Goal: Task Accomplishment & Management: Complete application form

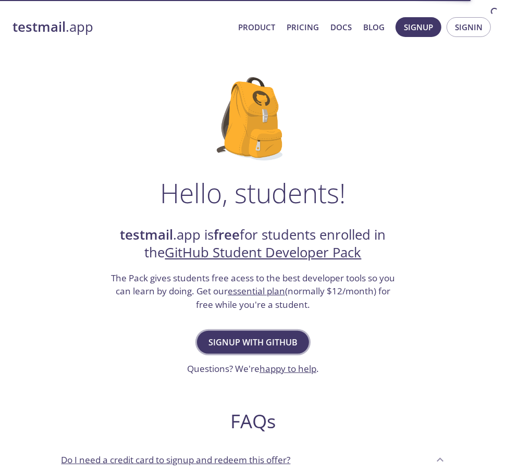
drag, startPoint x: 0, startPoint y: 0, endPoint x: 268, endPoint y: 332, distance: 427.3
click at [268, 332] on button "Signup with GitHub" at bounding box center [253, 342] width 112 height 23
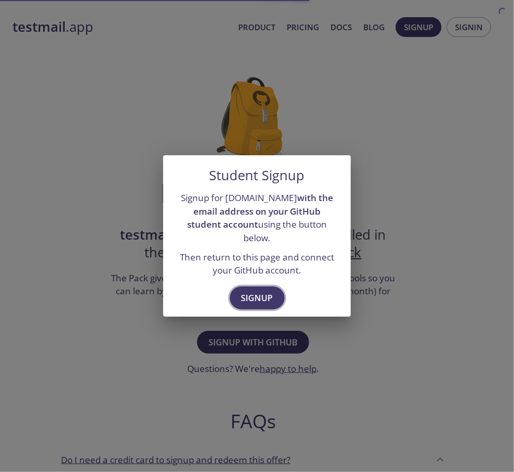
click at [257, 299] on button "Signup" at bounding box center [257, 298] width 55 height 23
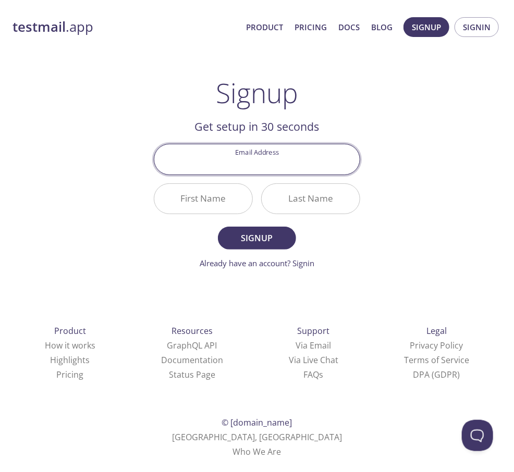
click at [259, 160] on input "Email Address" at bounding box center [256, 159] width 205 height 30
type input "vinepkl@gmail.com"
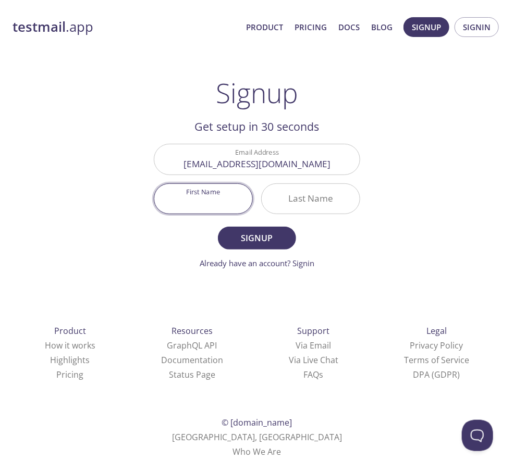
click at [244, 195] on input "First Name" at bounding box center [203, 199] width 98 height 30
type input "Prkl"
click at [310, 211] on input "Last Name" at bounding box center [311, 199] width 98 height 30
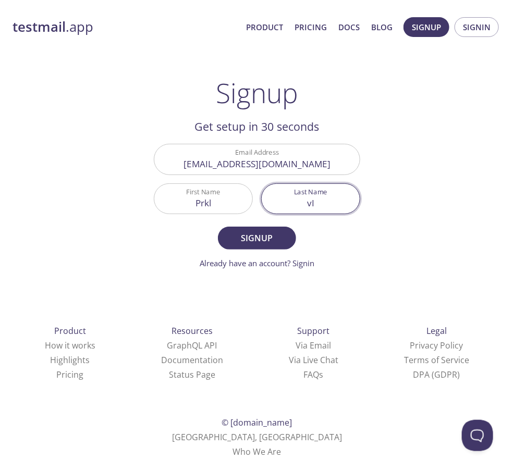
type input "v"
type input "Vine"
click at [271, 232] on span "Signup" at bounding box center [256, 238] width 55 height 15
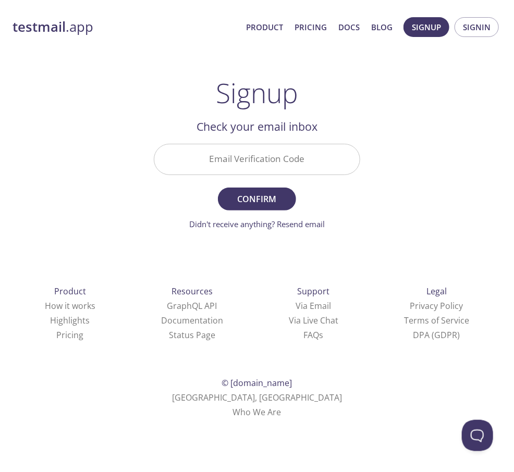
click at [19, 261] on div "Product How it works Highlights Pricing Resources GraphQL API Documentation Sta…" at bounding box center [257, 352] width 522 height 194
click at [318, 225] on link "Didn't receive anything? Resend email" at bounding box center [256, 224] width 135 height 10
click at [289, 7] on div "testmail .app Product Pricing Docs Blog Signup Signin Signup Get setup in 30 se…" at bounding box center [257, 216] width 514 height 432
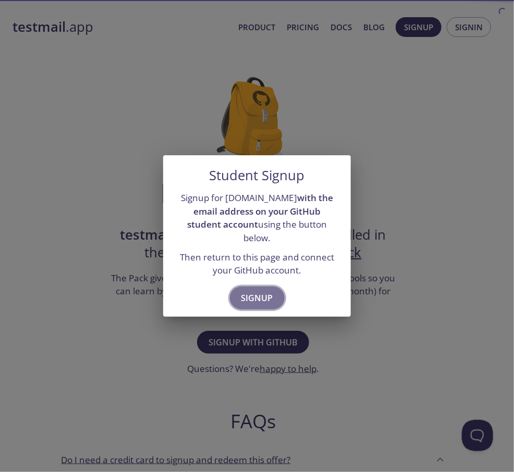
click at [263, 293] on span "Signup" at bounding box center [257, 298] width 32 height 15
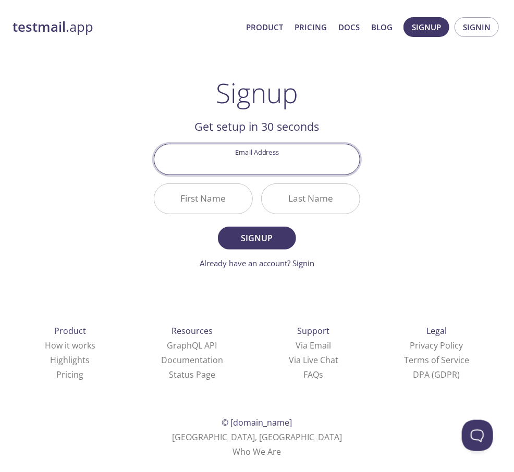
click at [265, 165] on input "Email Address" at bounding box center [256, 159] width 205 height 30
type input "vineprkl@gmail.com"
click at [224, 199] on input "First Name" at bounding box center [203, 199] width 98 height 30
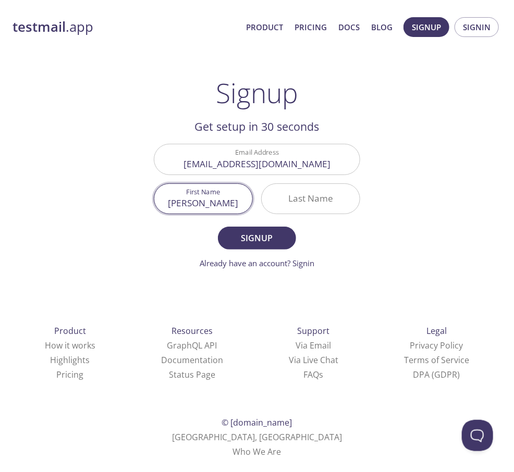
type input "[PERSON_NAME]"
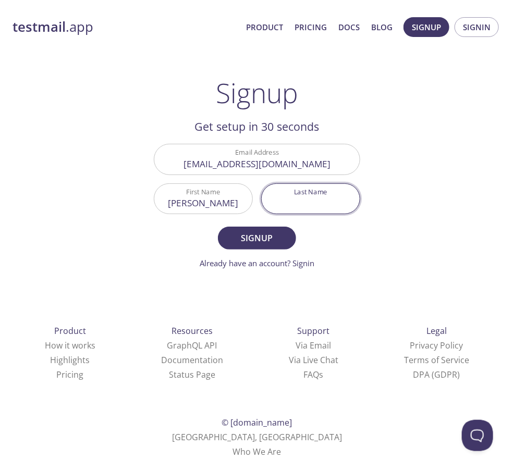
click at [312, 207] on input "Last Name" at bounding box center [311, 199] width 98 height 30
type input "[PERSON_NAME]"
click at [218, 227] on button "Signup" at bounding box center [257, 238] width 78 height 23
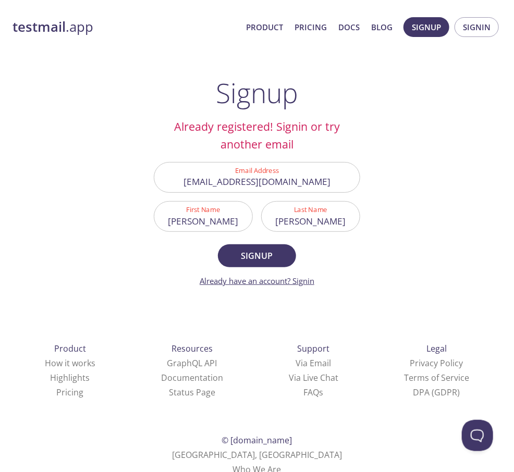
click at [306, 278] on link "Already have an account? Signin" at bounding box center [257, 281] width 115 height 10
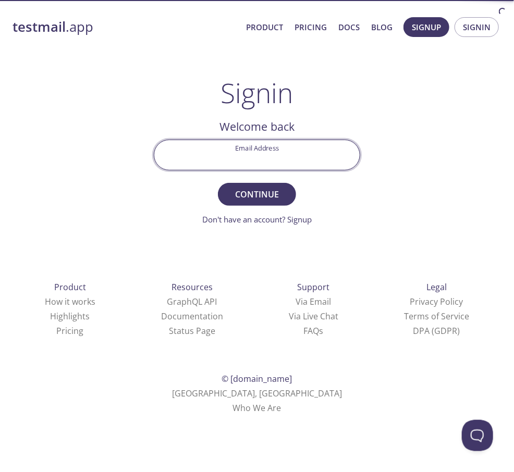
click at [268, 141] on input "Email Address" at bounding box center [256, 155] width 205 height 30
type input "vineprkl@gmail.com"
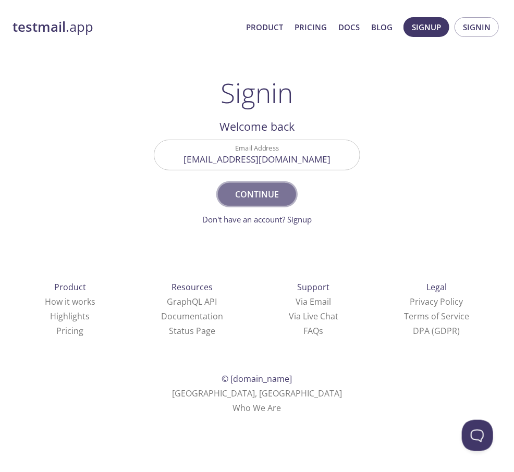
click at [271, 187] on span "Continue" at bounding box center [256, 194] width 55 height 15
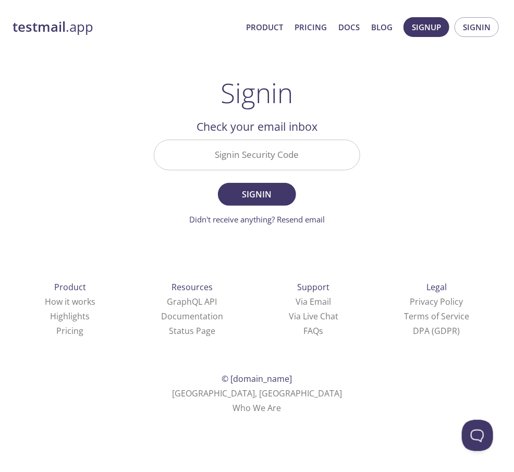
click at [268, 11] on div "testmail .app Product Pricing Docs Blog Signup Signin" at bounding box center [257, 26] width 489 height 33
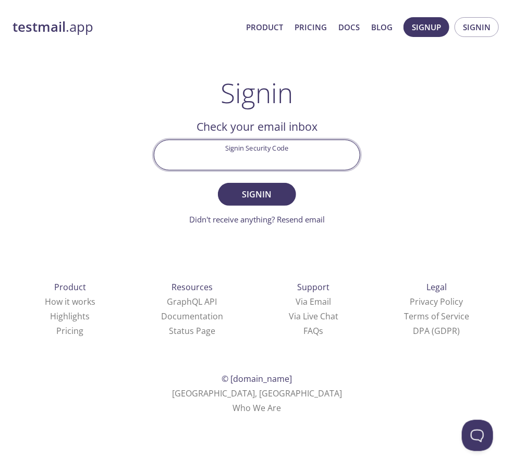
click at [239, 149] on input "Signin Security Code" at bounding box center [256, 155] width 205 height 30
paste input "DR5Z92R"
type input "DR5Z92R"
click at [257, 196] on span "Signin" at bounding box center [256, 194] width 55 height 15
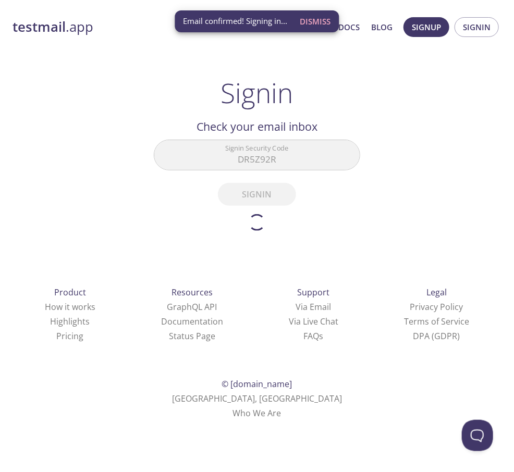
click at [400, 152] on div "testmail .app Product Pricing Docs Blog Signup Signin Signin Welcome back Email…" at bounding box center [257, 216] width 514 height 433
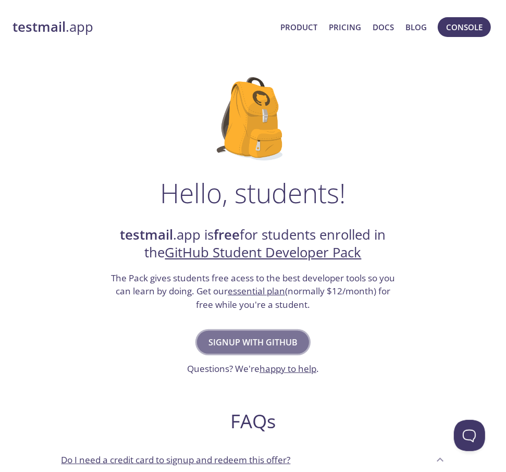
click at [273, 334] on button "Signup with GitHub" at bounding box center [253, 342] width 112 height 23
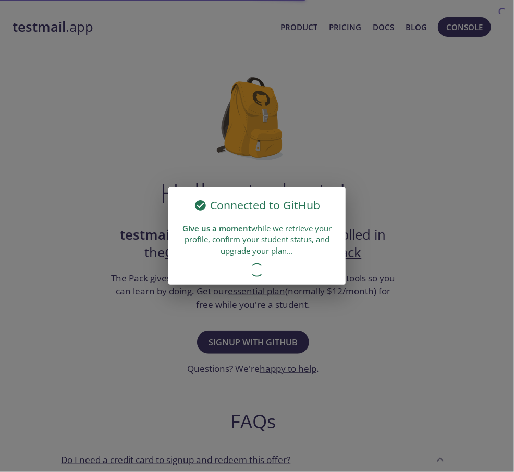
drag, startPoint x: 359, startPoint y: 27, endPoint x: 246, endPoint y: 239, distance: 239.6
click at [246, 239] on div "Give us a moment while we retrieve your profile, confirm your student status, a…" at bounding box center [256, 240] width 177 height 42
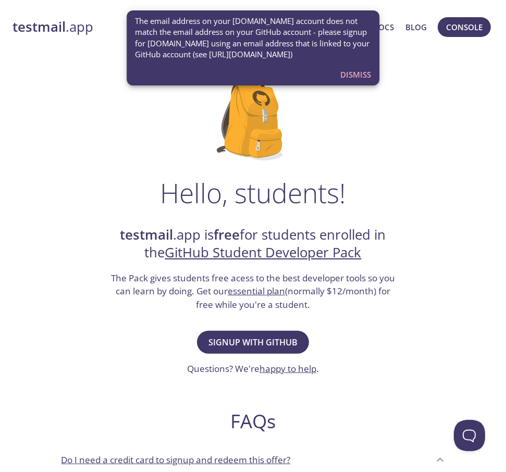
drag, startPoint x: 325, startPoint y: 54, endPoint x: 192, endPoint y: 26, distance: 136.2
click at [192, 26] on span "The email address on your testmail.app account does not match the email address…" at bounding box center [253, 38] width 237 height 45
drag, startPoint x: 271, startPoint y: 107, endPoint x: 292, endPoint y: 98, distance: 22.4
click at [271, 107] on img at bounding box center [253, 118] width 72 height 83
click at [344, 78] on span "Dismiss" at bounding box center [355, 75] width 31 height 14
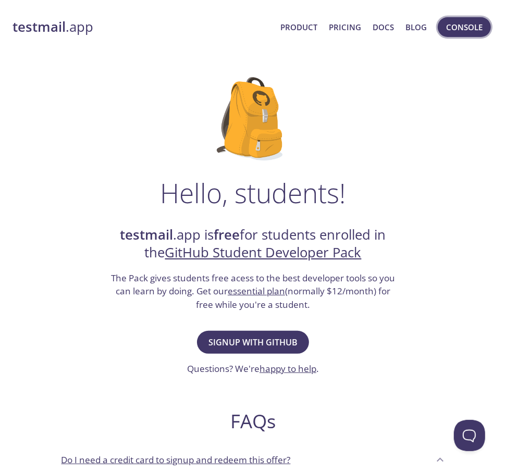
click at [459, 27] on span "Console" at bounding box center [464, 27] width 36 height 14
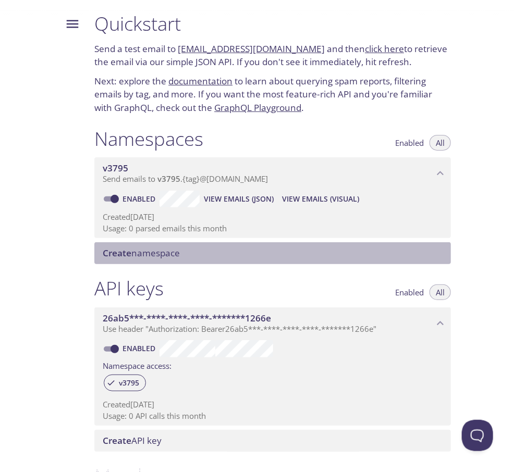
click at [145, 258] on span "Create namespace" at bounding box center [141, 253] width 77 height 12
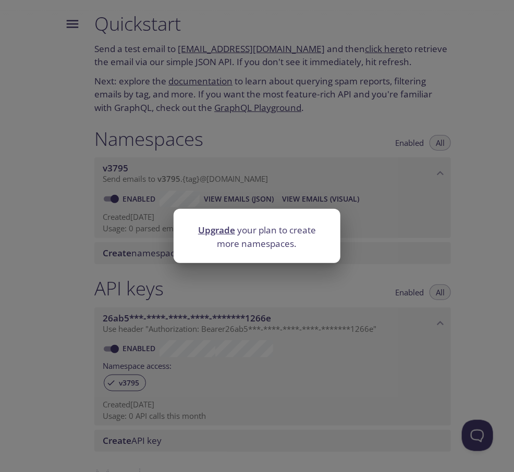
click at [91, 272] on div "Upgrade your plan to create more namespaces." at bounding box center [257, 236] width 514 height 472
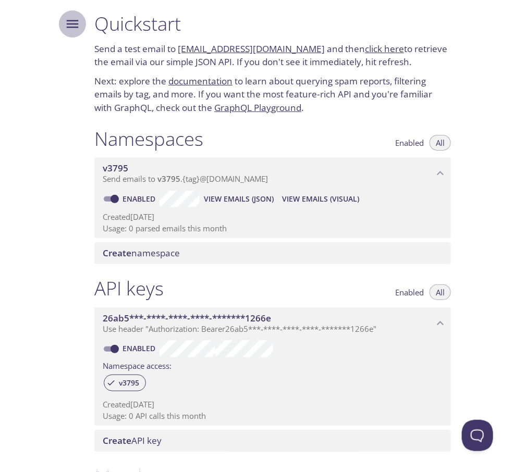
click at [69, 17] on icon "Menu" at bounding box center [73, 24] width 16 height 16
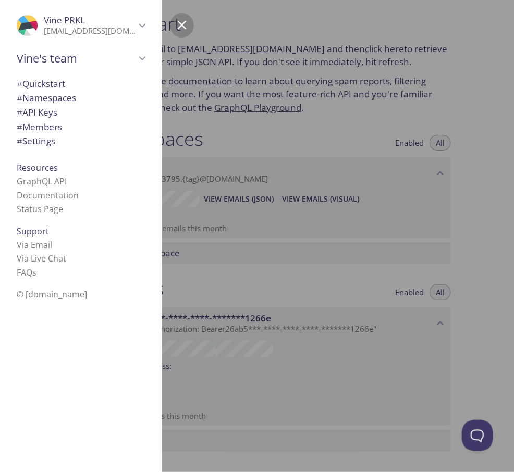
click at [142, 21] on icon "Vine PRKL" at bounding box center [142, 26] width 14 height 14
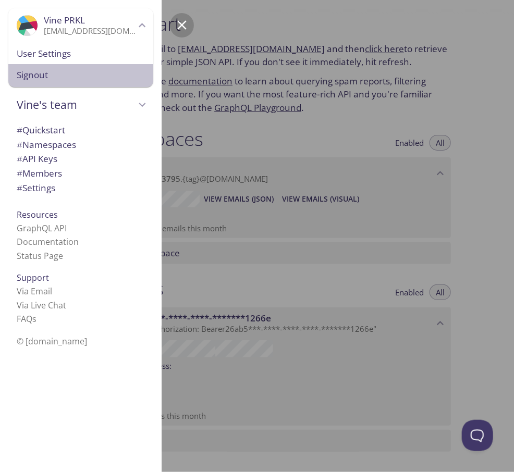
click at [94, 79] on span "Signout" at bounding box center [81, 75] width 128 height 14
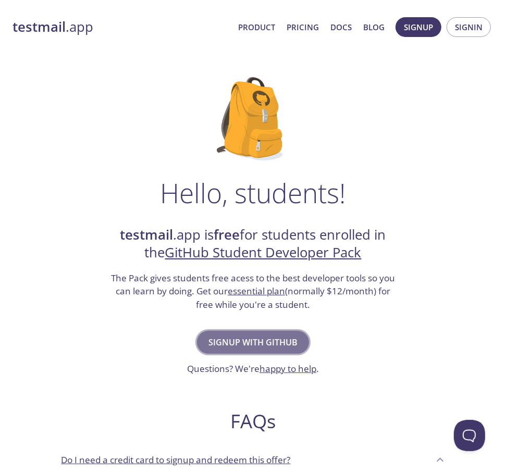
click at [262, 336] on span "Signup with GitHub" at bounding box center [252, 342] width 89 height 15
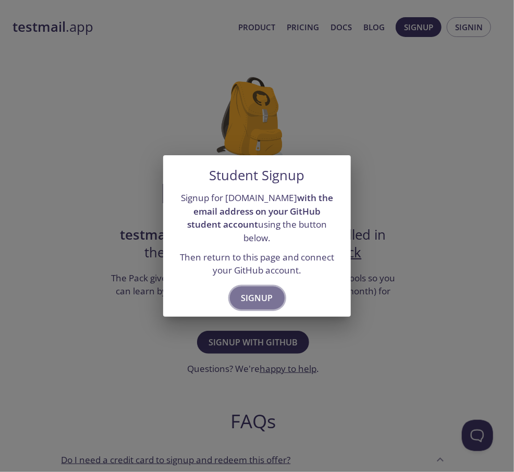
click at [265, 296] on span "Signup" at bounding box center [257, 298] width 32 height 15
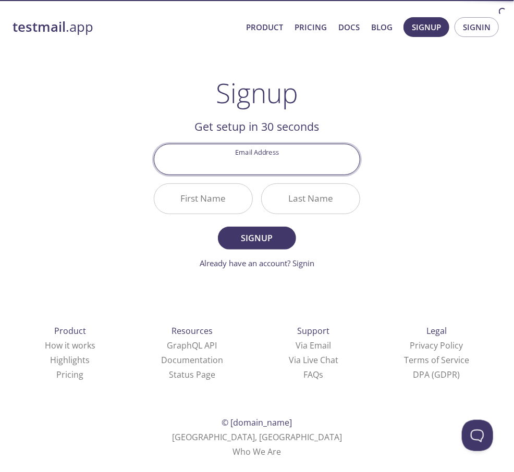
click at [269, 159] on input "Email Address" at bounding box center [256, 159] width 205 height 30
type input "[EMAIL_ADDRESS][DOMAIN_NAME]"
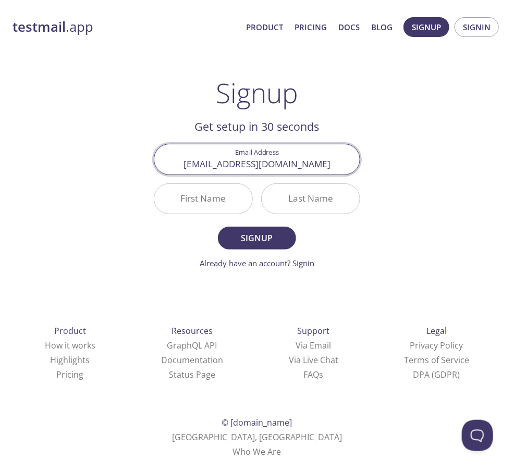
click at [229, 193] on input "First Name" at bounding box center [203, 199] width 98 height 30
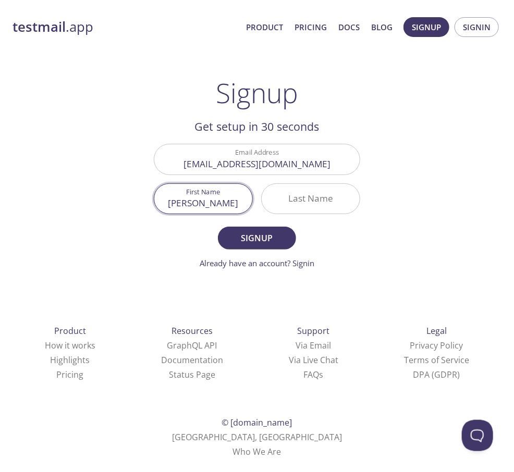
type input "[PERSON_NAME]"
click at [292, 213] on div at bounding box center [310, 198] width 99 height 31
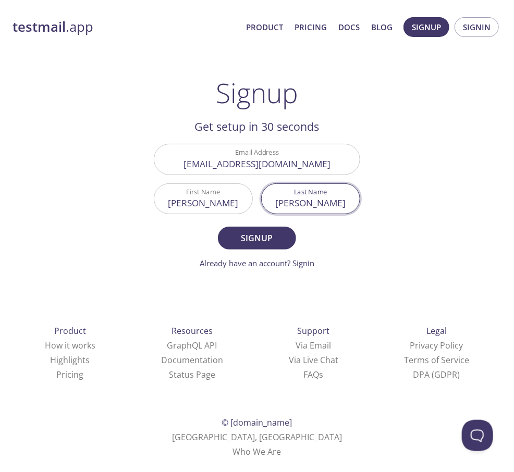
type input "[PERSON_NAME]"
click at [218, 227] on button "Signup" at bounding box center [257, 238] width 78 height 23
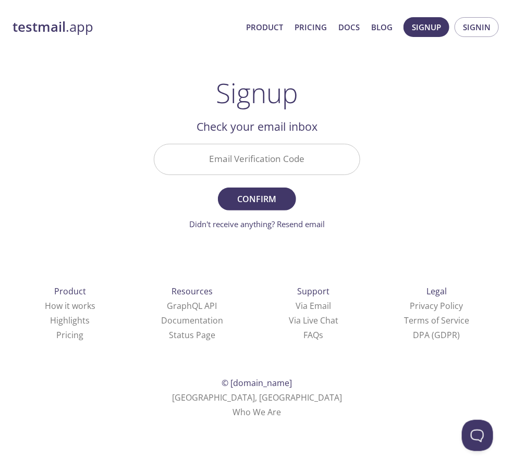
click at [247, 171] on input "Email Verification Code" at bounding box center [256, 159] width 205 height 30
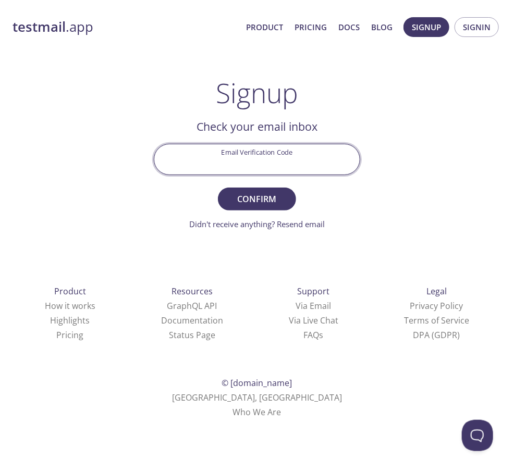
paste input "67ZWV1P"
type input "67ZWV1P"
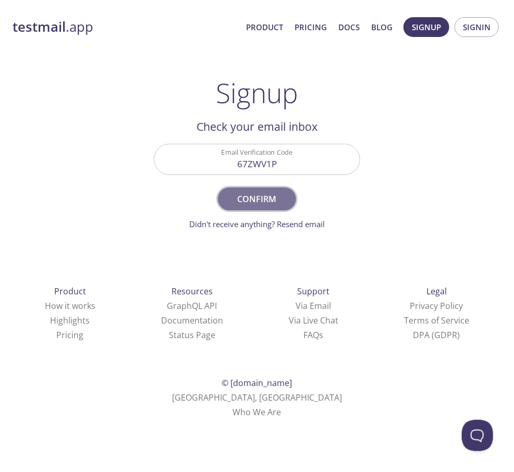
click at [259, 196] on span "Confirm" at bounding box center [256, 199] width 55 height 15
